Goal: Communication & Community: Answer question/provide support

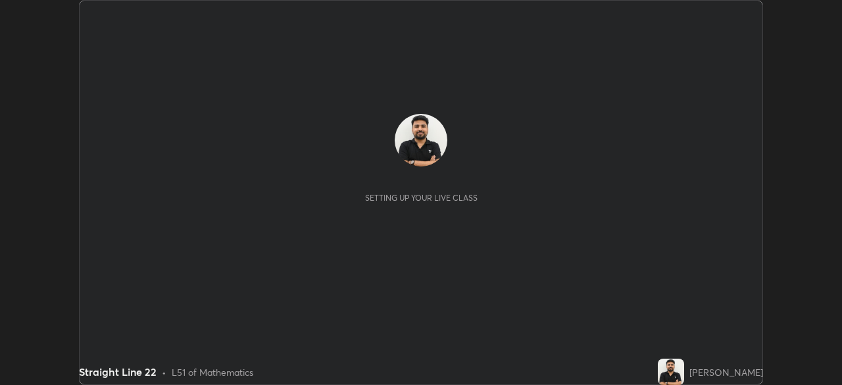
scroll to position [385, 841]
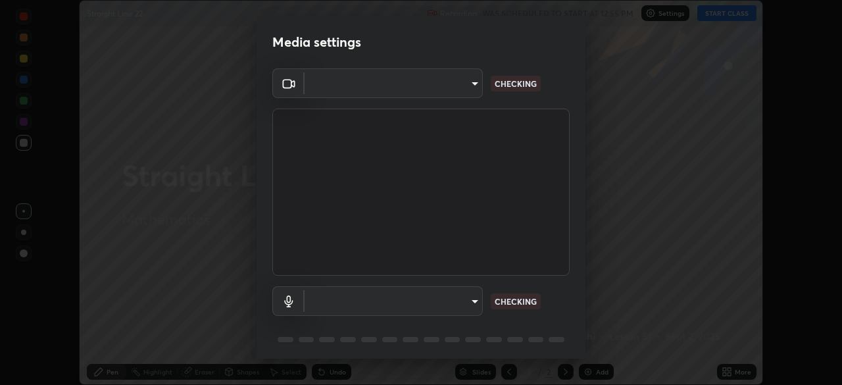
type input "85d16ec95aa84cac57c58139e5cfc4bfb0706547449b22b2f8fda69051d4463f"
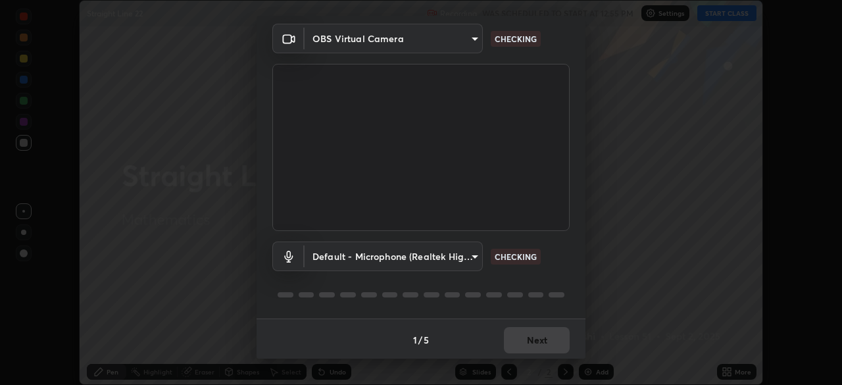
scroll to position [47, 0]
click at [464, 257] on body "Erase all Straight Line 22 Recording WAS SCHEDULED TO START AT 12:55 PM Setting…" at bounding box center [421, 192] width 842 height 385
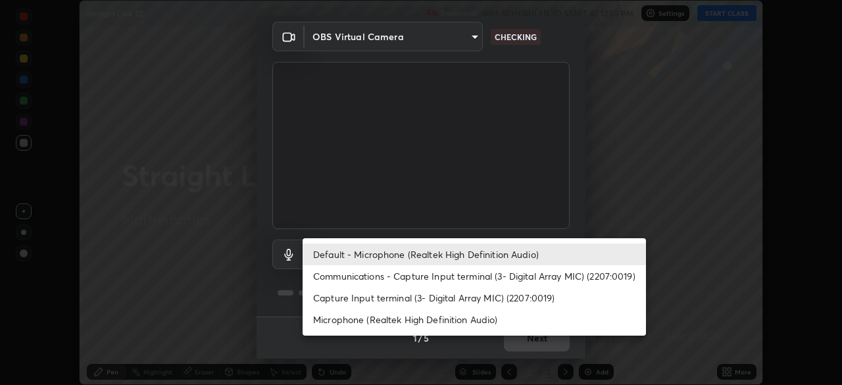
click at [470, 275] on li "Communications - Capture Input terminal (3- Digital Array MIC) (2207:0019)" at bounding box center [474, 276] width 343 height 22
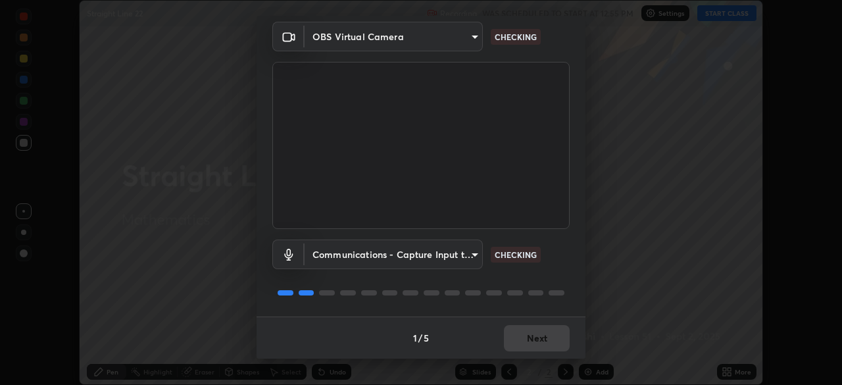
click at [467, 261] on body "Erase all Straight Line 22 Recording WAS SCHEDULED TO START AT 12:55 PM Setting…" at bounding box center [421, 192] width 842 height 385
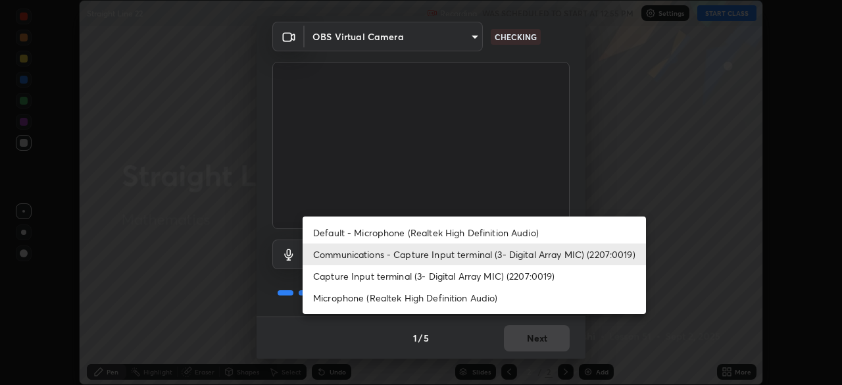
click at [475, 233] on li "Default - Microphone (Realtek High Definition Audio)" at bounding box center [474, 233] width 343 height 22
type input "default"
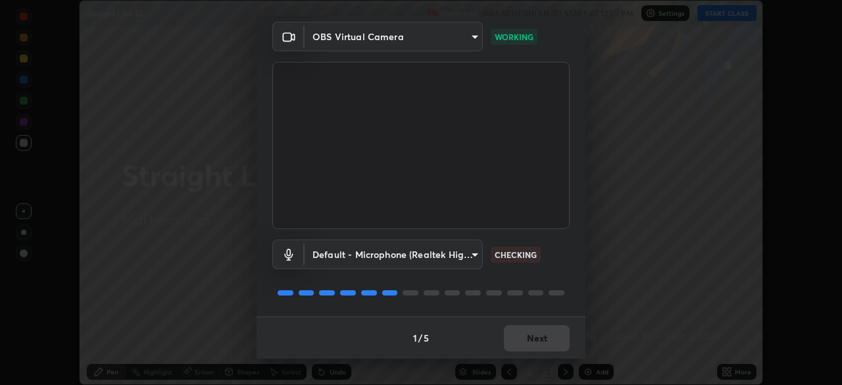
click at [541, 285] on div at bounding box center [420, 293] width 297 height 16
click at [540, 283] on div "Default - Microphone (Realtek High Definition Audio) default CHECKING" at bounding box center [420, 272] width 297 height 87
click at [542, 286] on div at bounding box center [420, 293] width 297 height 16
click at [543, 287] on div at bounding box center [420, 293] width 297 height 16
click at [541, 287] on div at bounding box center [420, 293] width 297 height 16
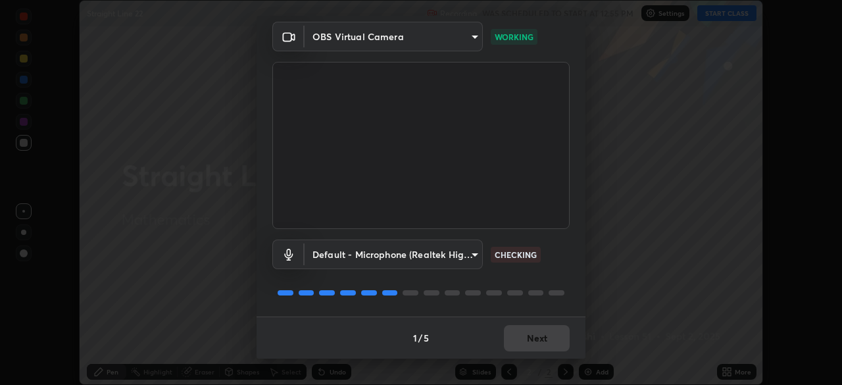
click at [542, 285] on div at bounding box center [420, 293] width 297 height 16
click at [545, 279] on div "Default - Microphone (Realtek High Definition Audio) default CHECKING" at bounding box center [420, 272] width 297 height 87
click at [546, 280] on div "Default - Microphone (Realtek High Definition Audio) default CHECKING" at bounding box center [420, 272] width 297 height 87
click at [545, 282] on div "Default - Microphone (Realtek High Definition Audio) default CHECKING" at bounding box center [420, 272] width 297 height 87
click at [547, 281] on div "Default - Microphone (Realtek High Definition Audio) default CHECKING" at bounding box center [420, 272] width 297 height 87
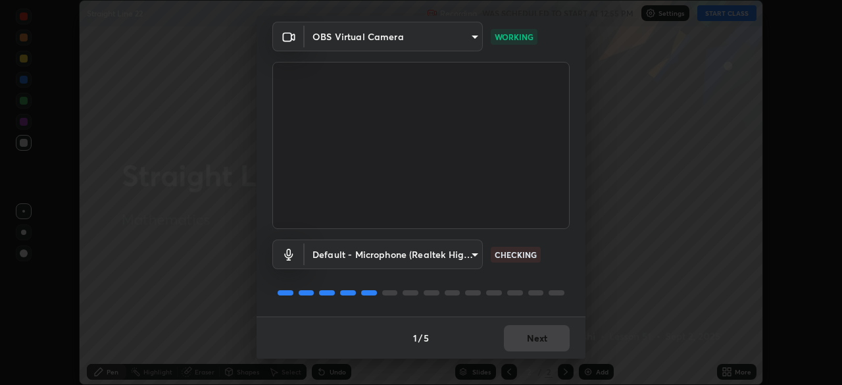
click at [544, 283] on div "Default - Microphone (Realtek High Definition Audio) default CHECKING" at bounding box center [420, 272] width 297 height 87
click at [543, 279] on div "Default - Microphone (Realtek High Definition Audio) default CHECKING" at bounding box center [420, 272] width 297 height 87
click at [545, 280] on div "Default - Microphone (Realtek High Definition Audio) default CHECKING" at bounding box center [420, 272] width 297 height 87
click at [547, 281] on div "Default - Microphone (Realtek High Definition Audio) default CHECKING" at bounding box center [420, 272] width 297 height 87
click at [545, 278] on div "Default - Microphone (Realtek High Definition Audio) default WORKING" at bounding box center [420, 272] width 297 height 87
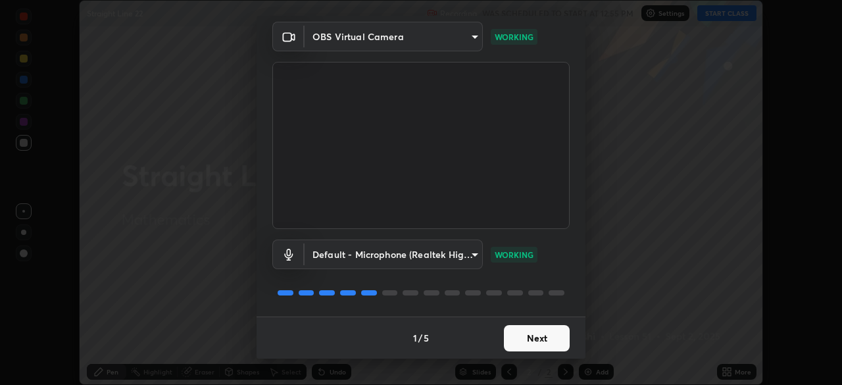
click at [546, 277] on div "Default - Microphone (Realtek High Definition Audio) default WORKING" at bounding box center [420, 272] width 297 height 87
click at [536, 337] on button "Next" at bounding box center [537, 338] width 66 height 26
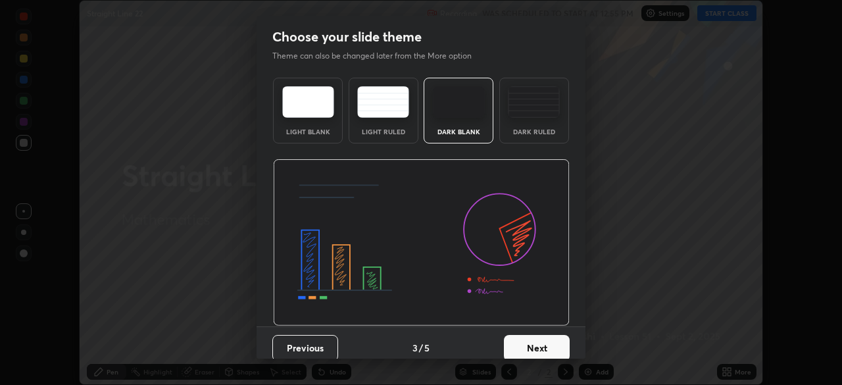
click at [541, 337] on button "Next" at bounding box center [537, 348] width 66 height 26
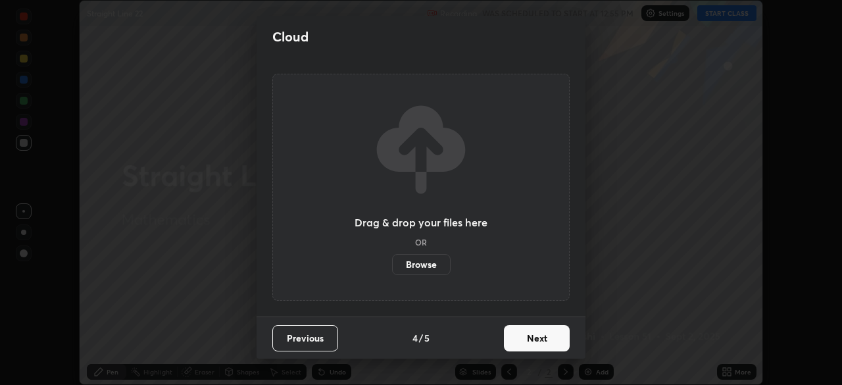
click at [541, 338] on button "Next" at bounding box center [537, 338] width 66 height 26
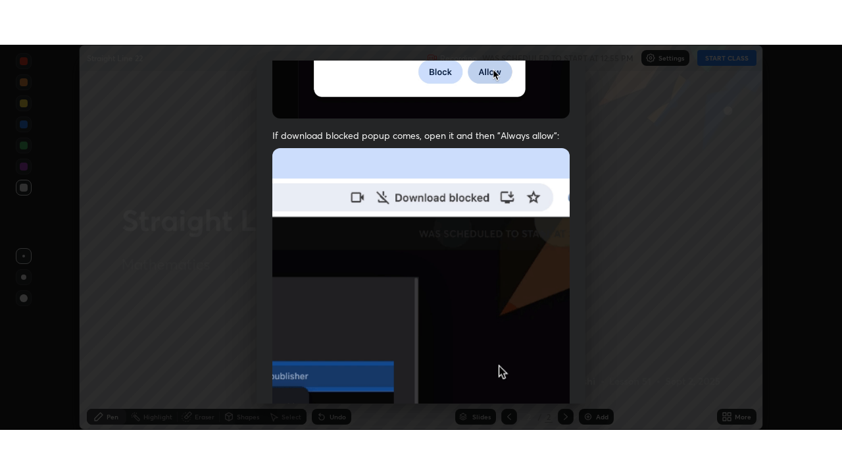
scroll to position [315, 0]
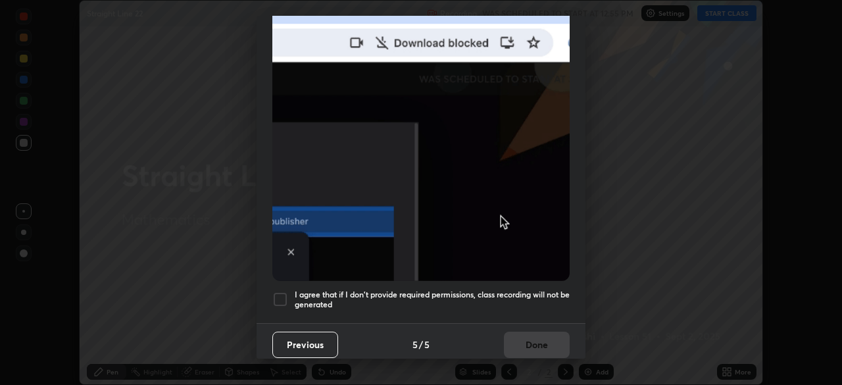
click at [285, 291] on div at bounding box center [280, 299] width 16 height 16
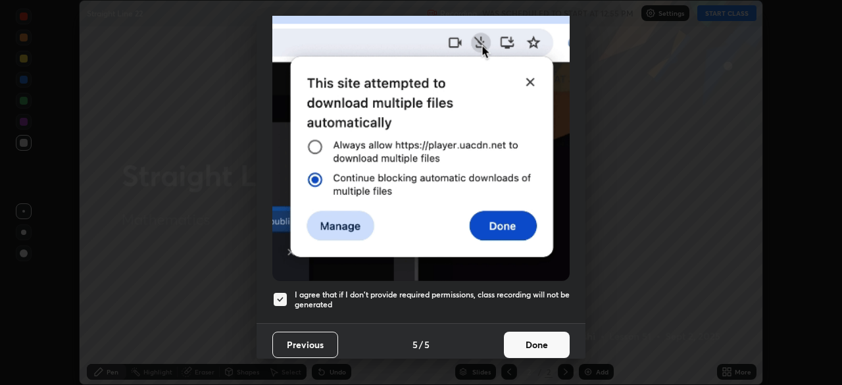
click at [526, 341] on button "Done" at bounding box center [537, 344] width 66 height 26
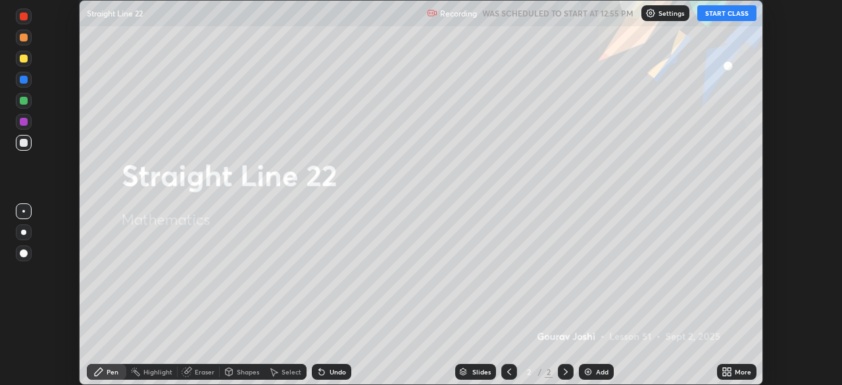
click at [716, 16] on button "START CLASS" at bounding box center [726, 13] width 59 height 16
click at [737, 372] on div "More" at bounding box center [743, 371] width 16 height 7
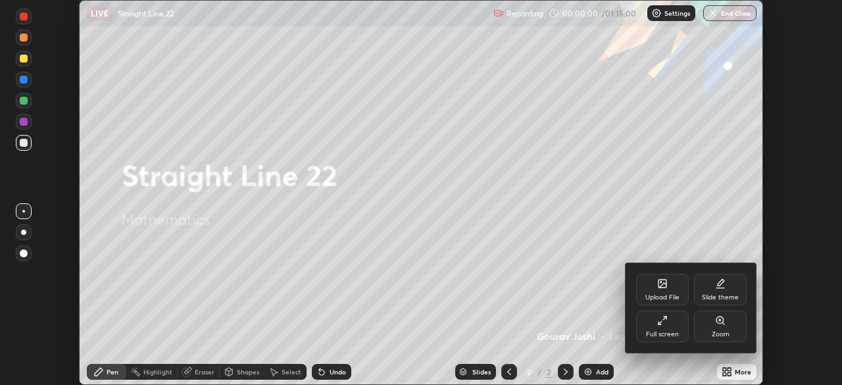
click at [669, 329] on div "Full screen" at bounding box center [662, 326] width 53 height 32
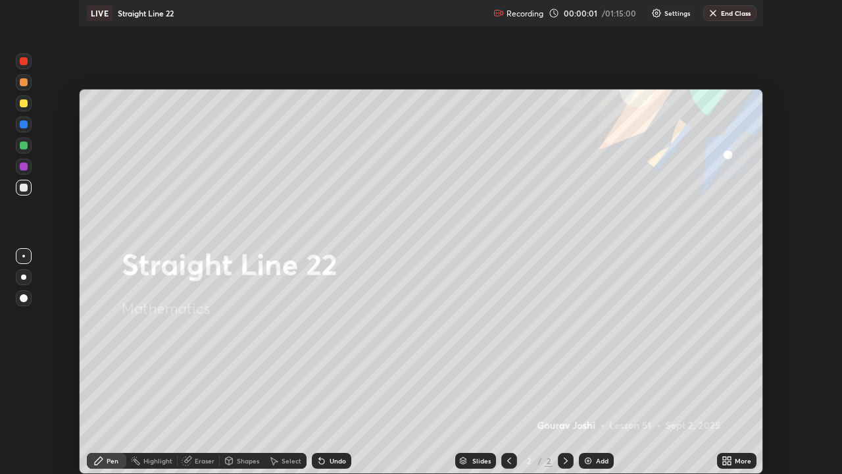
scroll to position [474, 842]
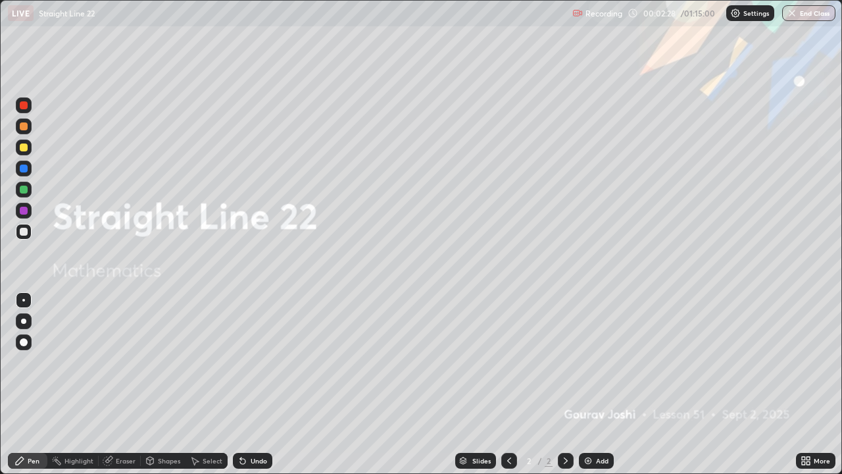
click at [589, 384] on img at bounding box center [588, 460] width 11 height 11
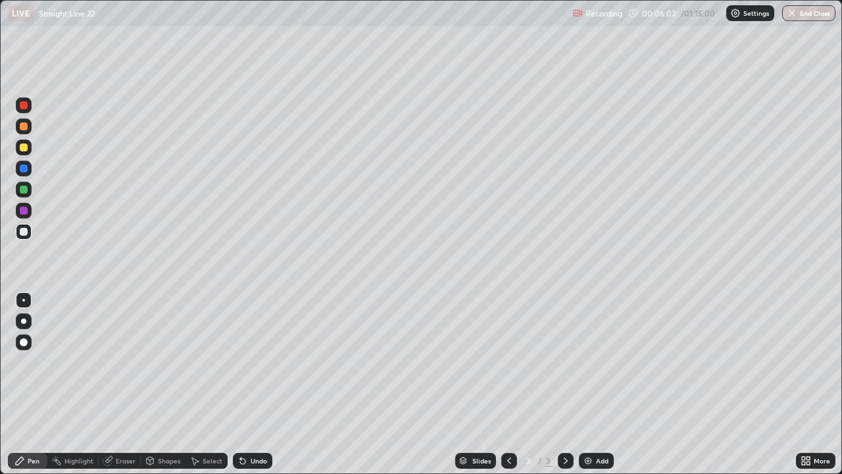
click at [251, 384] on div "Undo" at bounding box center [259, 460] width 16 height 7
click at [125, 384] on div "Eraser" at bounding box center [126, 460] width 20 height 7
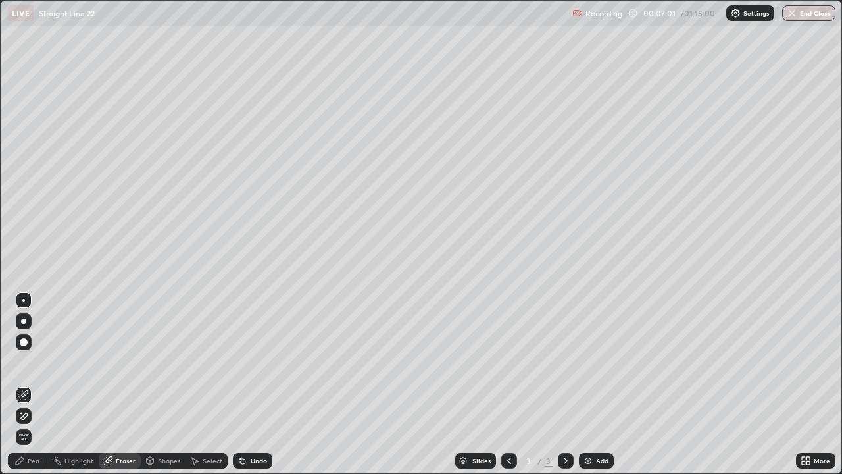
click at [24, 384] on icon at bounding box center [20, 460] width 8 height 8
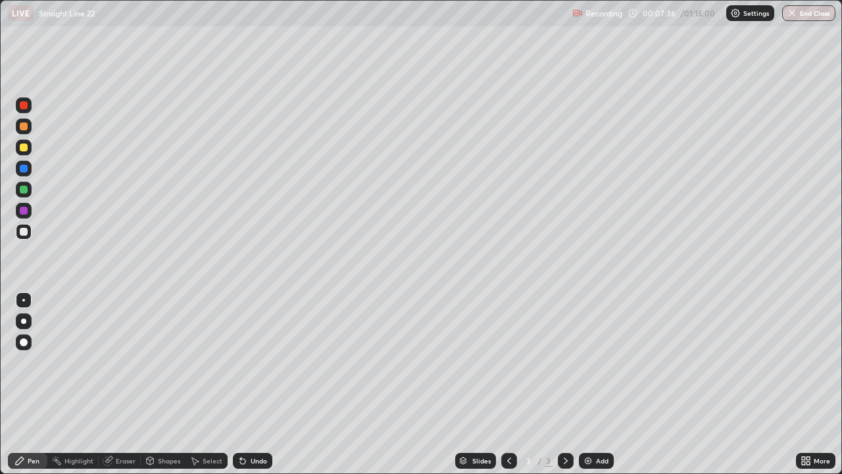
click at [593, 384] on div "Add" at bounding box center [596, 461] width 35 height 16
click at [29, 144] on div at bounding box center [24, 147] width 16 height 16
click at [590, 384] on img at bounding box center [588, 460] width 11 height 11
click at [24, 232] on div at bounding box center [24, 232] width 8 height 8
click at [251, 384] on div "Undo" at bounding box center [259, 460] width 16 height 7
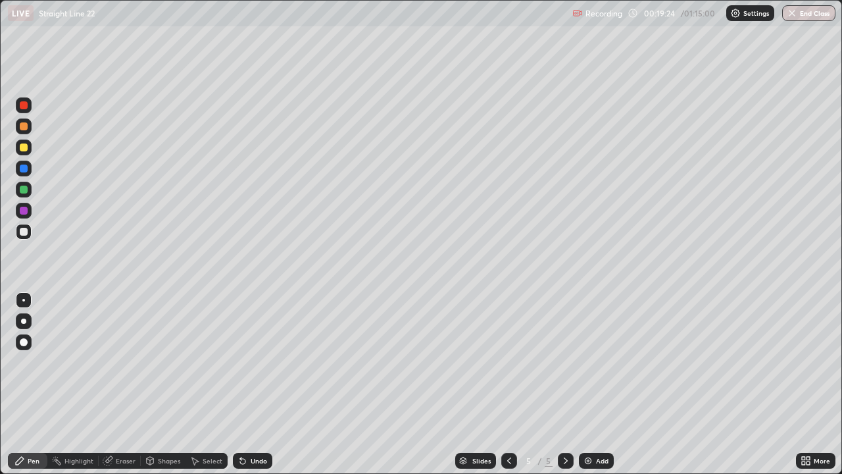
click at [24, 106] on div at bounding box center [24, 105] width 8 height 8
click at [248, 384] on div "Undo" at bounding box center [252, 461] width 39 height 16
click at [22, 231] on div at bounding box center [24, 232] width 8 height 8
click at [594, 384] on div "Add" at bounding box center [596, 461] width 35 height 16
click at [18, 151] on div at bounding box center [24, 147] width 16 height 16
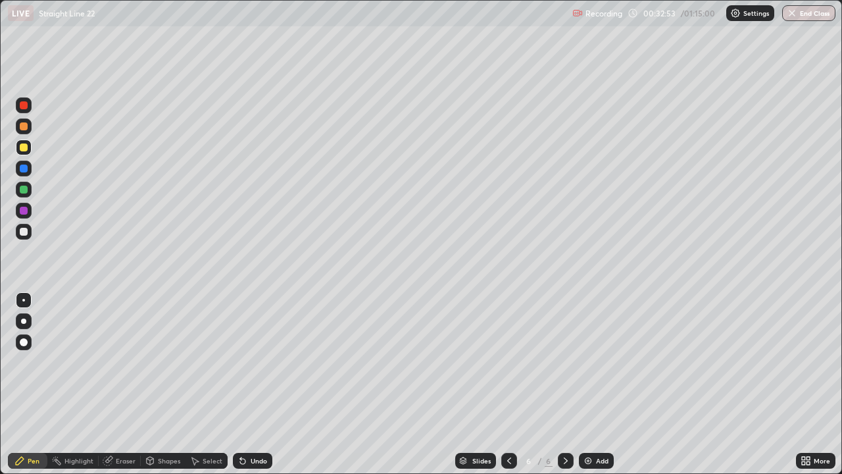
click at [24, 107] on div at bounding box center [24, 105] width 8 height 8
click at [19, 147] on div at bounding box center [24, 147] width 16 height 16
click at [24, 168] on div at bounding box center [24, 168] width 8 height 8
click at [20, 189] on div at bounding box center [24, 189] width 8 height 8
click at [26, 148] on div at bounding box center [24, 147] width 8 height 8
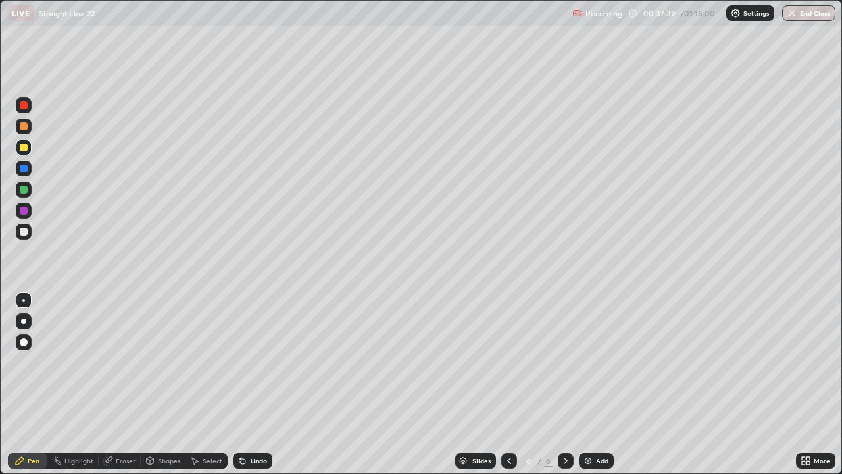
click at [596, 384] on div "Add" at bounding box center [602, 460] width 12 height 7
click at [26, 234] on div at bounding box center [24, 232] width 8 height 8
click at [23, 110] on div at bounding box center [24, 105] width 16 height 16
click at [23, 232] on div at bounding box center [24, 232] width 8 height 8
click at [22, 148] on div at bounding box center [24, 147] width 8 height 8
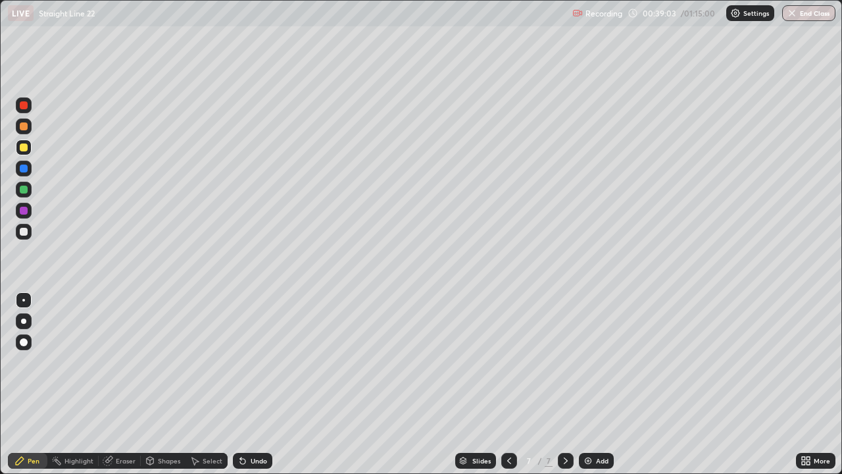
click at [119, 384] on div "Eraser" at bounding box center [126, 460] width 20 height 7
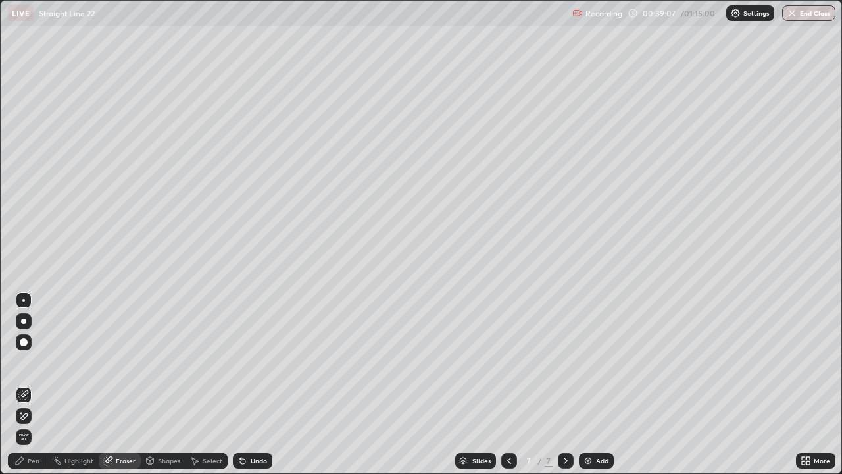
click at [21, 384] on icon at bounding box center [20, 412] width 1 height 1
click at [43, 384] on div "Pen" at bounding box center [27, 461] width 39 height 16
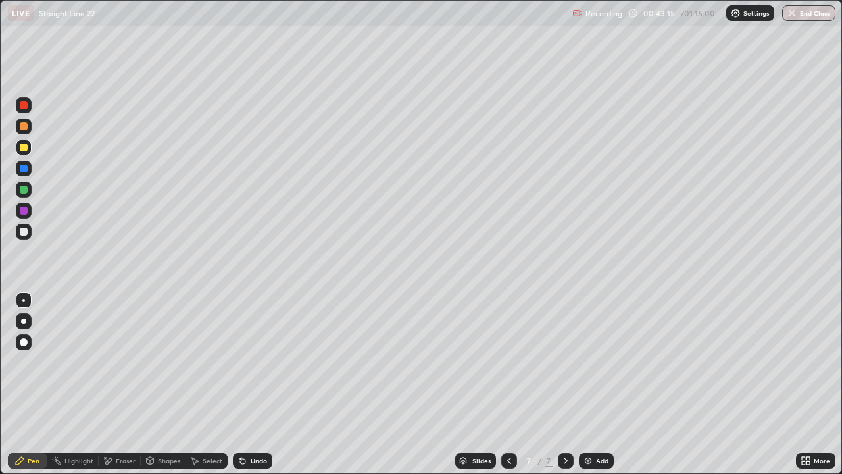
click at [593, 384] on div "Add" at bounding box center [596, 461] width 35 height 16
click at [23, 149] on div at bounding box center [24, 147] width 8 height 8
click at [25, 166] on div at bounding box center [24, 168] width 8 height 8
click at [28, 110] on div at bounding box center [24, 105] width 16 height 16
click at [26, 235] on div at bounding box center [24, 232] width 16 height 16
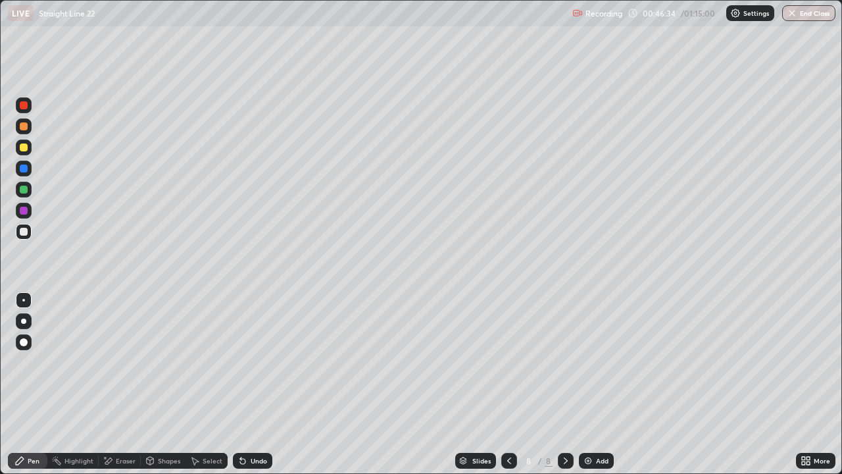
click at [30, 237] on div at bounding box center [24, 232] width 16 height 16
click at [22, 192] on div at bounding box center [24, 189] width 8 height 8
click at [24, 105] on div at bounding box center [24, 105] width 8 height 8
click at [24, 233] on div at bounding box center [24, 232] width 8 height 8
click at [24, 149] on div at bounding box center [24, 147] width 8 height 8
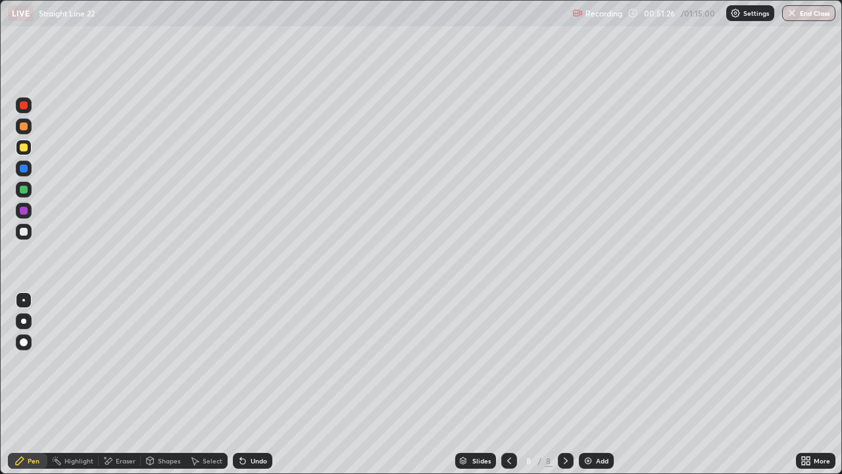
click at [596, 384] on div "Add" at bounding box center [596, 461] width 35 height 16
click at [24, 232] on div at bounding box center [24, 232] width 8 height 8
click at [25, 153] on div at bounding box center [24, 147] width 16 height 16
click at [26, 147] on div at bounding box center [24, 147] width 8 height 8
click at [26, 170] on div at bounding box center [24, 168] width 8 height 8
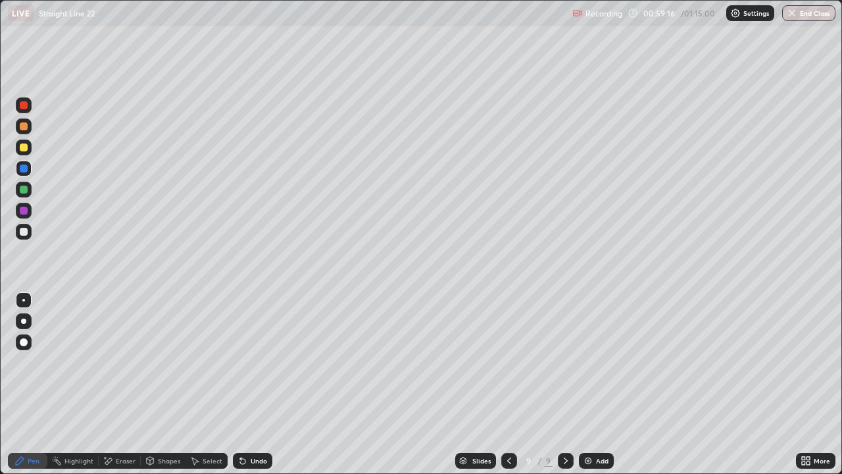
click at [24, 192] on div at bounding box center [24, 189] width 8 height 8
click at [28, 149] on div at bounding box center [24, 147] width 16 height 16
click at [23, 172] on div at bounding box center [24, 168] width 8 height 8
click at [24, 230] on div at bounding box center [24, 232] width 8 height 8
click at [26, 150] on div at bounding box center [24, 147] width 8 height 8
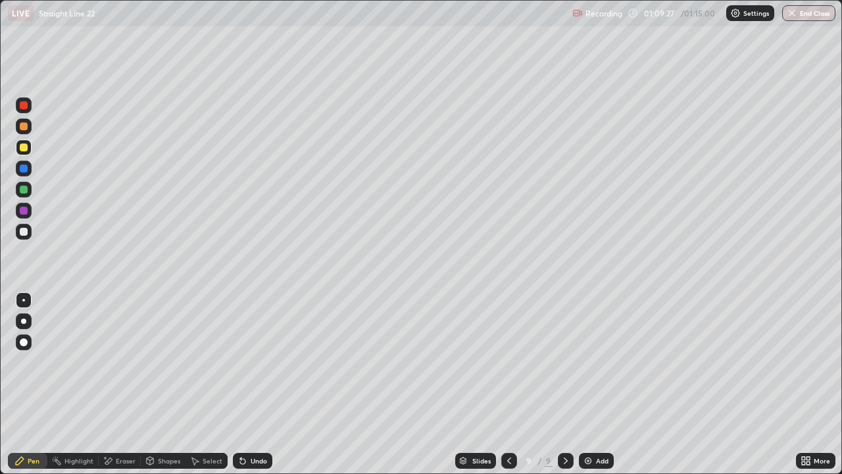
click at [808, 18] on button "End Class" at bounding box center [808, 13] width 53 height 16
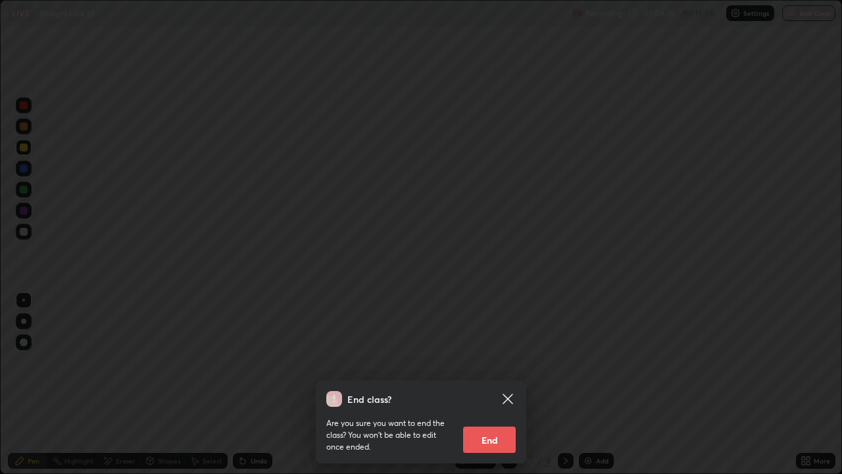
click at [482, 384] on button "End" at bounding box center [489, 439] width 53 height 26
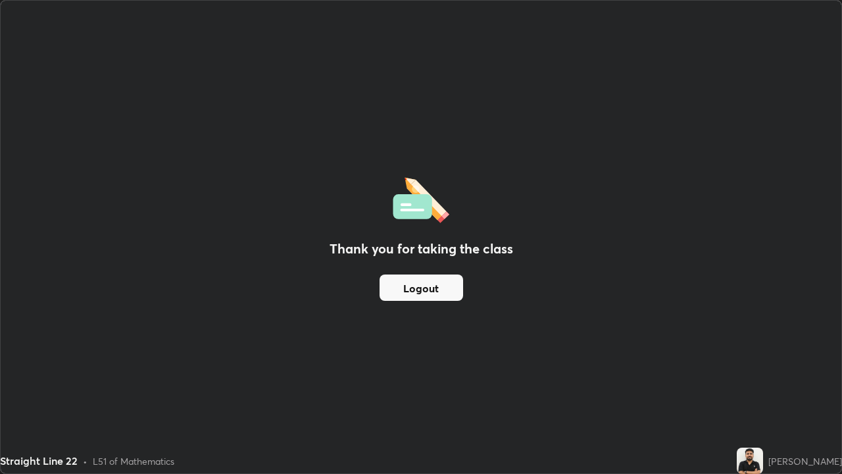
click at [420, 283] on button "Logout" at bounding box center [421, 287] width 84 height 26
